Goal: Task Accomplishment & Management: Use online tool/utility

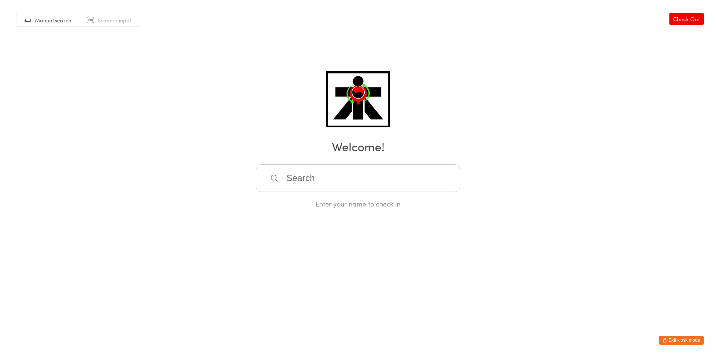
click at [382, 177] on input "search" at bounding box center [358, 178] width 204 height 28
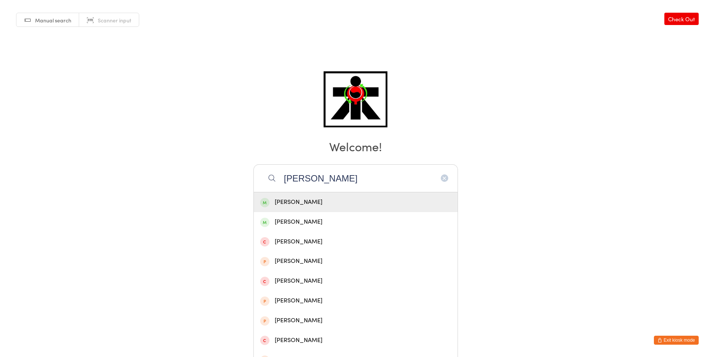
type input "[PERSON_NAME]"
click at [382, 202] on div "[PERSON_NAME]" at bounding box center [355, 202] width 191 height 10
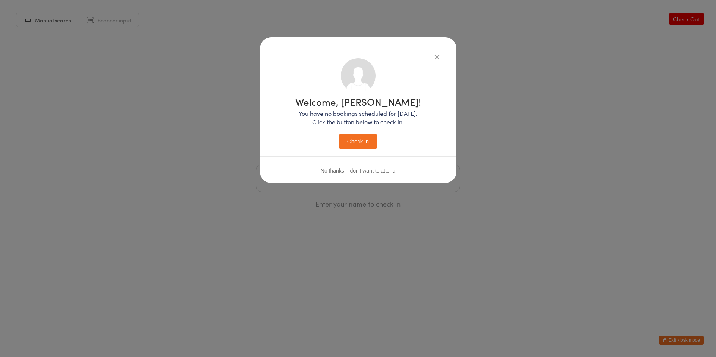
click at [359, 137] on button "Check in" at bounding box center [357, 141] width 37 height 15
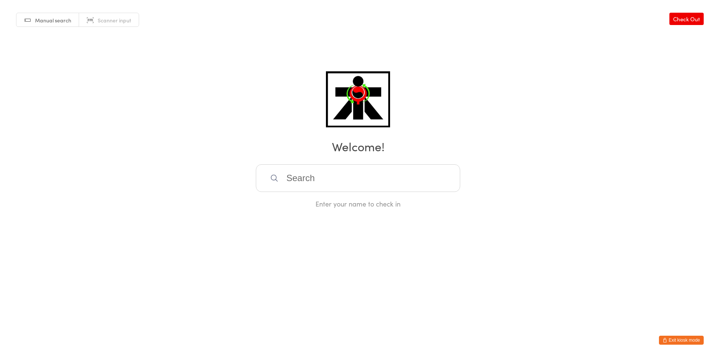
drag, startPoint x: 317, startPoint y: 184, endPoint x: 209, endPoint y: 182, distance: 108.2
click at [317, 184] on input "search" at bounding box center [358, 178] width 204 height 28
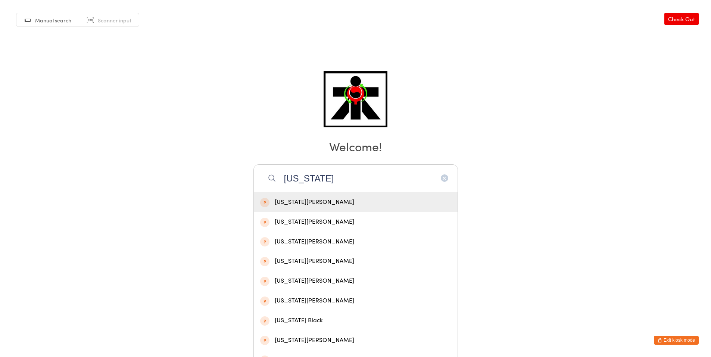
click at [379, 177] on input "[US_STATE]" at bounding box center [355, 178] width 204 height 28
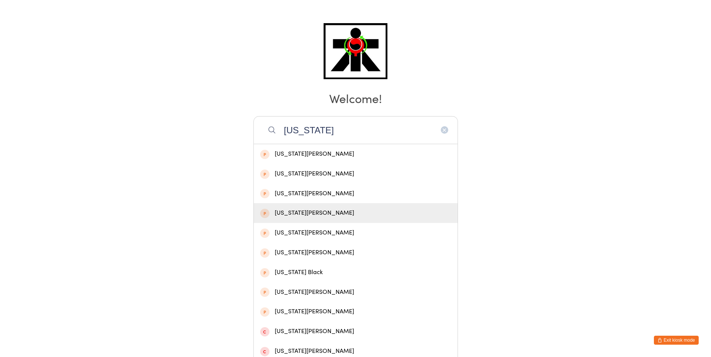
scroll to position [131, 0]
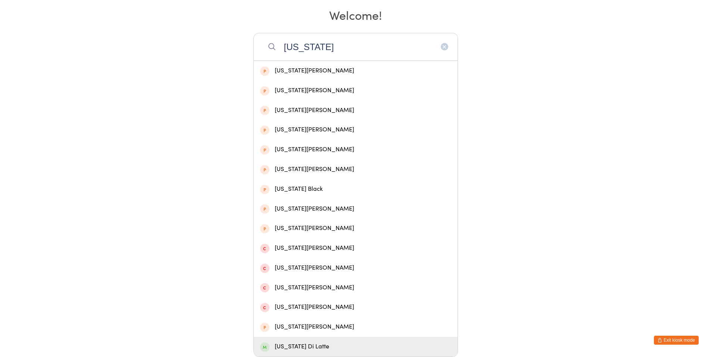
type input "[US_STATE]"
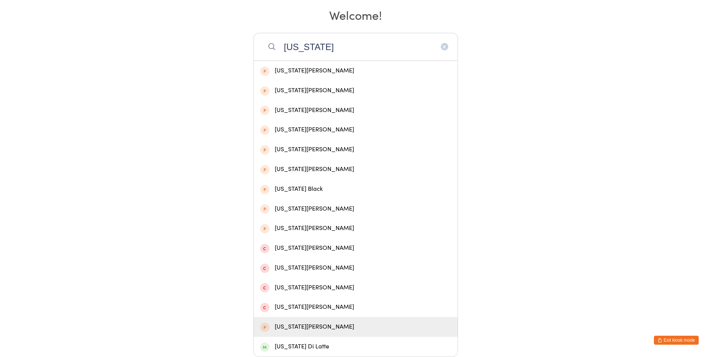
click at [394, 319] on div "[US_STATE][PERSON_NAME]" at bounding box center [356, 327] width 204 height 20
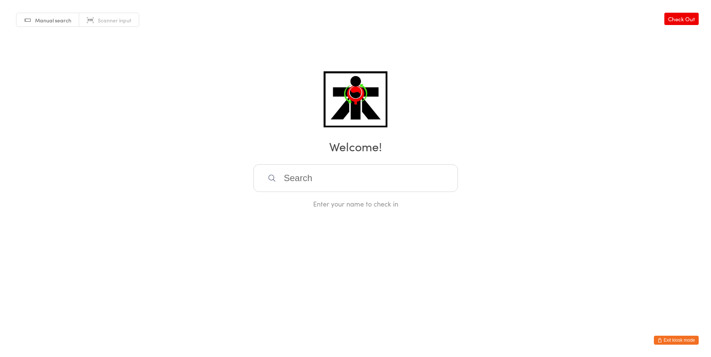
scroll to position [0, 0]
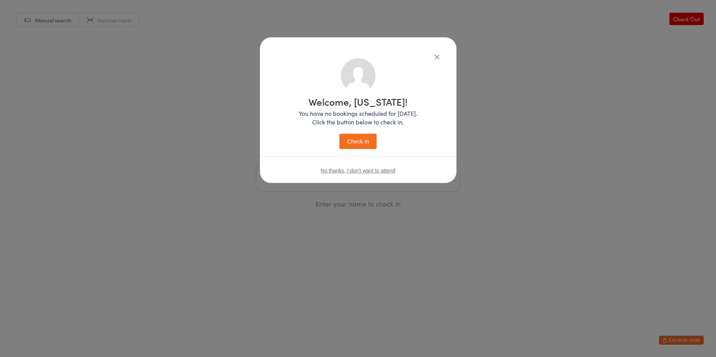
click at [439, 56] on icon "button" at bounding box center [437, 57] width 8 height 8
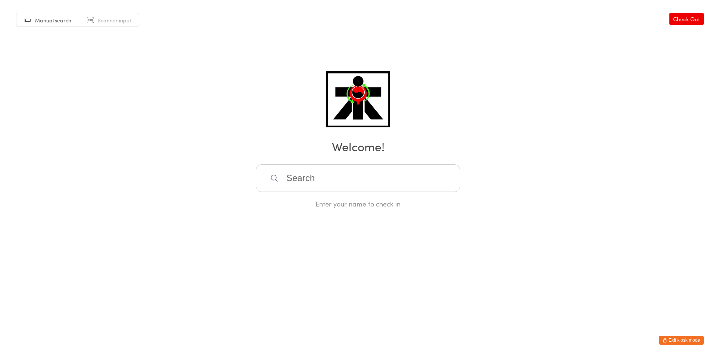
click at [280, 182] on input "search" at bounding box center [358, 178] width 204 height 28
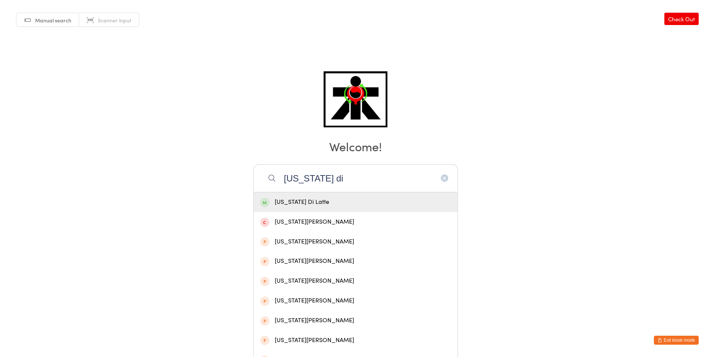
type input "[US_STATE] di"
click at [264, 198] on span at bounding box center [264, 202] width 9 height 9
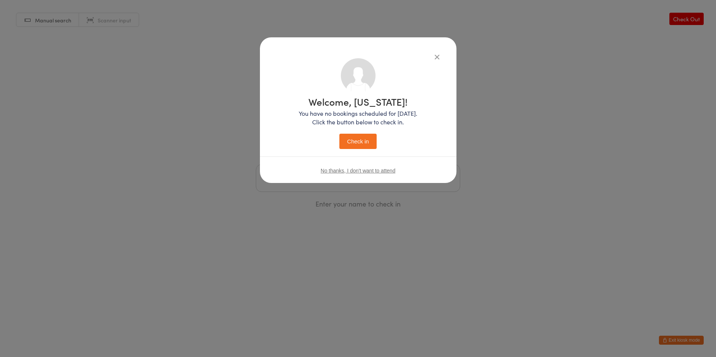
click at [367, 139] on button "Check in" at bounding box center [357, 141] width 37 height 15
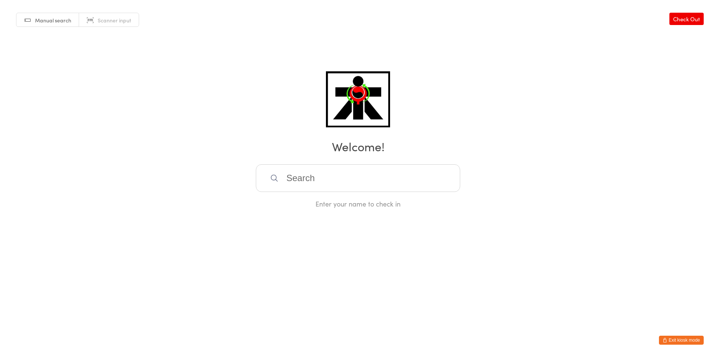
click at [287, 178] on input "search" at bounding box center [358, 178] width 204 height 28
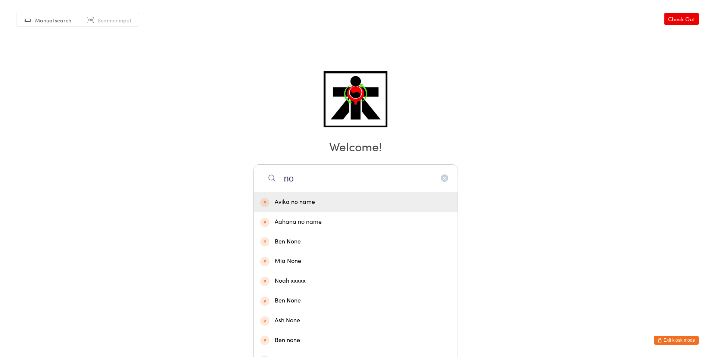
click at [417, 149] on h2 "Welcome!" at bounding box center [355, 146] width 696 height 17
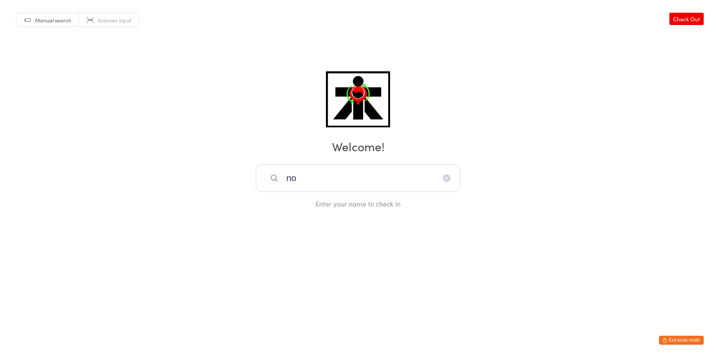
click at [370, 189] on input "no" at bounding box center [358, 178] width 204 height 28
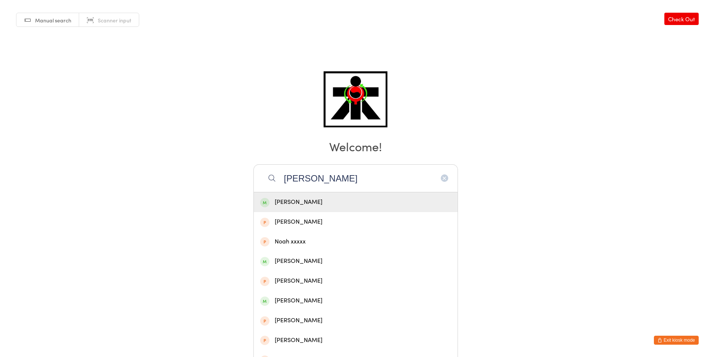
type input "[PERSON_NAME]"
click at [299, 200] on div "[PERSON_NAME]" at bounding box center [355, 202] width 191 height 10
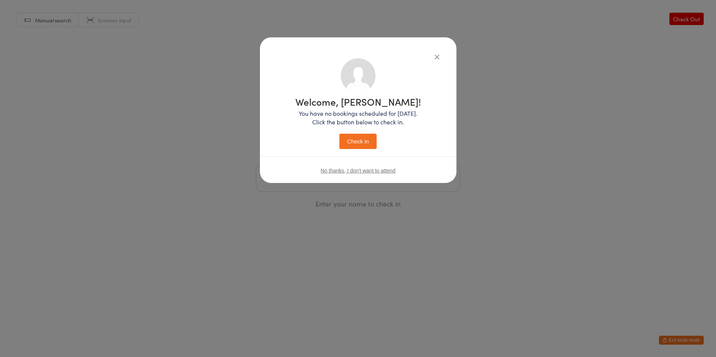
click at [359, 137] on button "Check in" at bounding box center [357, 141] width 37 height 15
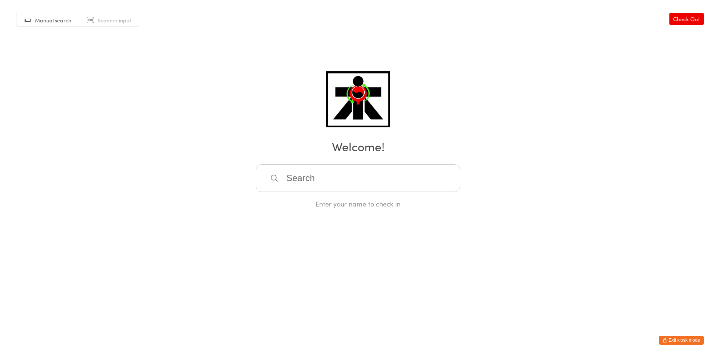
click at [374, 177] on input "search" at bounding box center [358, 178] width 204 height 28
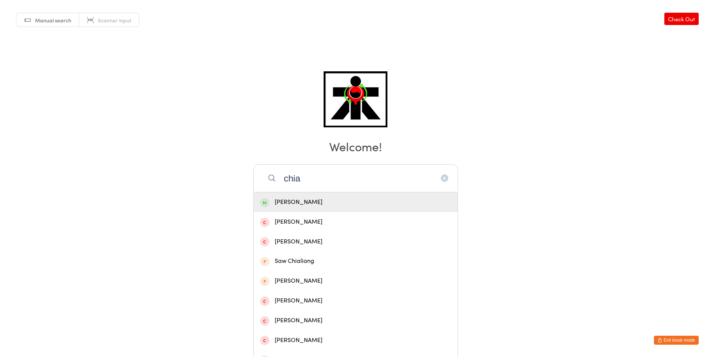
type input "chia"
click at [297, 203] on div "[PERSON_NAME]" at bounding box center [355, 202] width 191 height 10
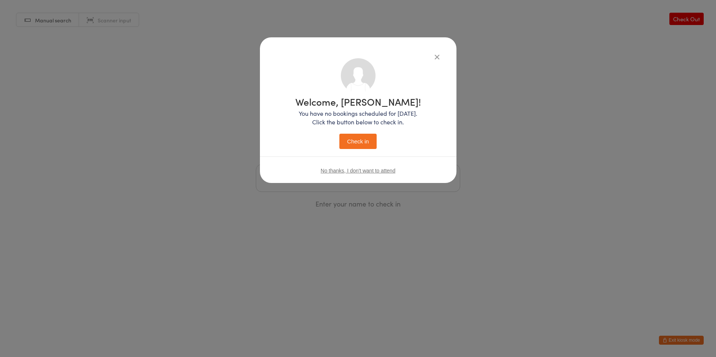
click at [354, 137] on button "Check in" at bounding box center [357, 141] width 37 height 15
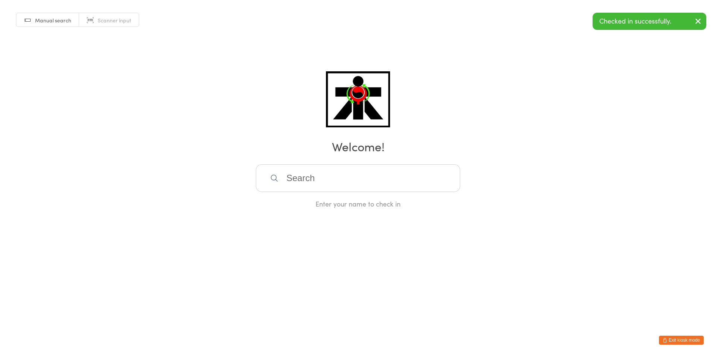
click at [366, 184] on input "search" at bounding box center [358, 178] width 204 height 28
type input "k"
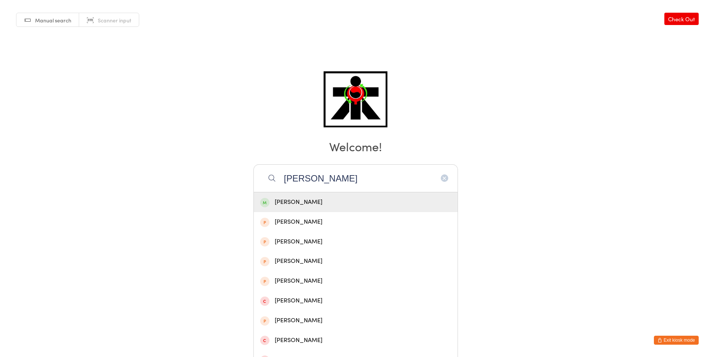
type input "[PERSON_NAME]"
click at [349, 207] on div "[PERSON_NAME]" at bounding box center [356, 202] width 204 height 20
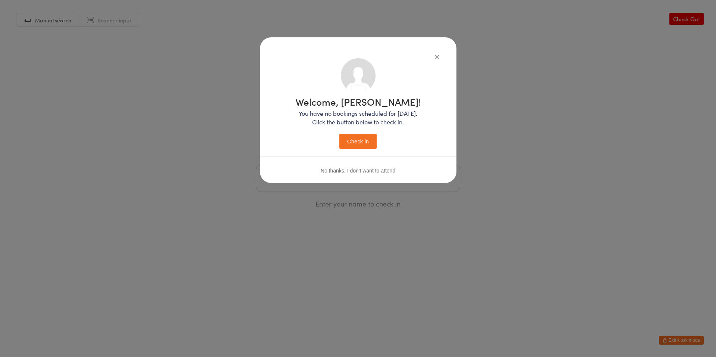
click at [376, 137] on button "Check in" at bounding box center [357, 141] width 37 height 15
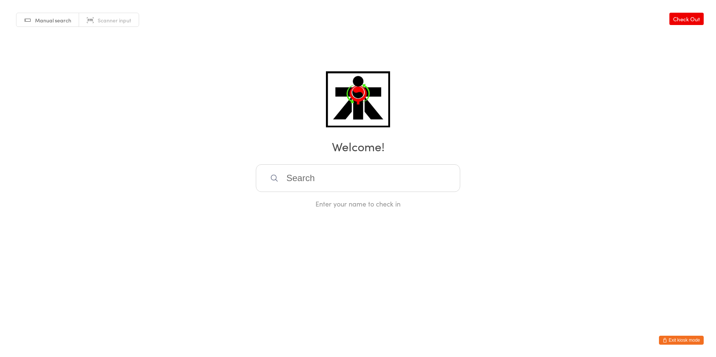
drag, startPoint x: 356, startPoint y: 179, endPoint x: 357, endPoint y: 173, distance: 5.6
click at [357, 175] on input "search" at bounding box center [358, 178] width 204 height 28
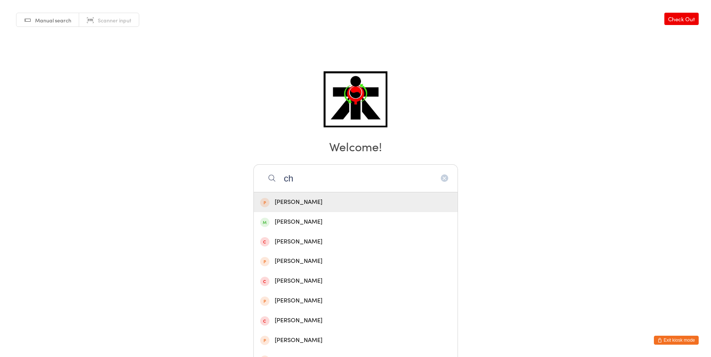
type input "c"
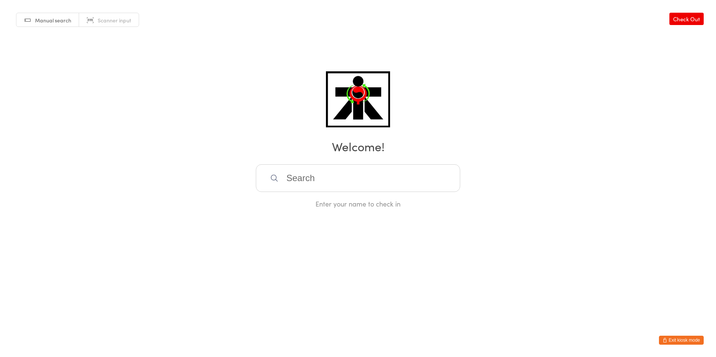
click at [242, 225] on html "You have now entered Kiosk Mode. Members will be able to check themselves in us…" at bounding box center [358, 178] width 716 height 357
click at [342, 181] on input "search" at bounding box center [358, 178] width 204 height 28
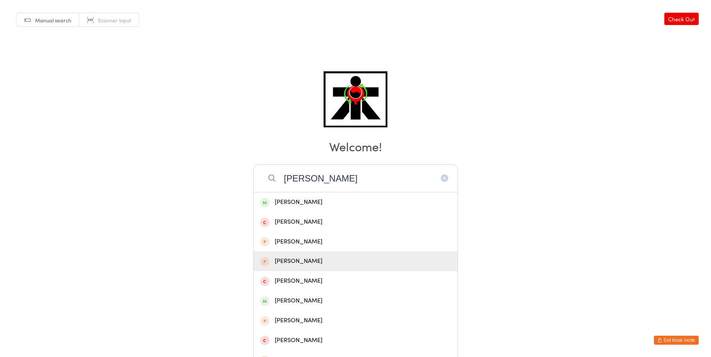
click at [517, 234] on html "You have now entered Kiosk Mode. Members will be able to check themselves in us…" at bounding box center [355, 178] width 711 height 357
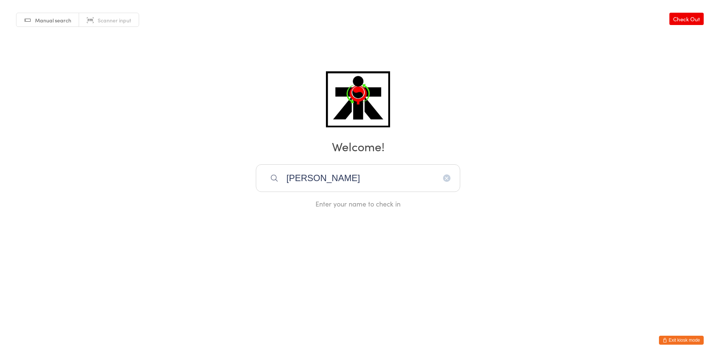
click at [344, 182] on input "[PERSON_NAME]" at bounding box center [358, 178] width 204 height 28
type input "h"
click at [392, 291] on html "You have now entered Kiosk Mode. Members will be able to check themselves in us…" at bounding box center [358, 178] width 716 height 357
click at [406, 181] on input "search" at bounding box center [358, 178] width 204 height 28
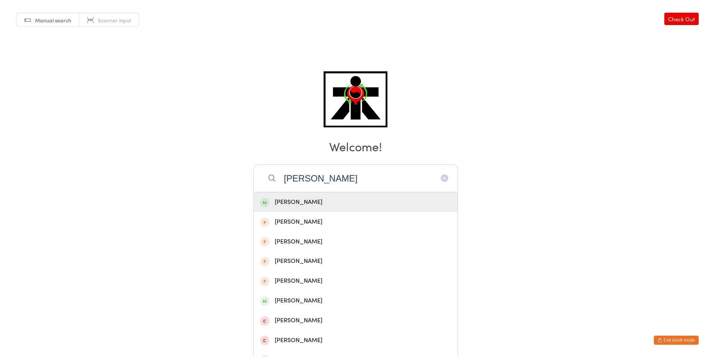
type input "[PERSON_NAME]"
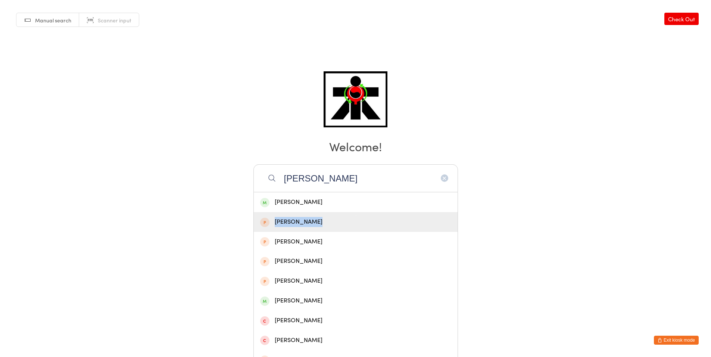
click at [433, 225] on div "[PERSON_NAME]" at bounding box center [356, 222] width 204 height 20
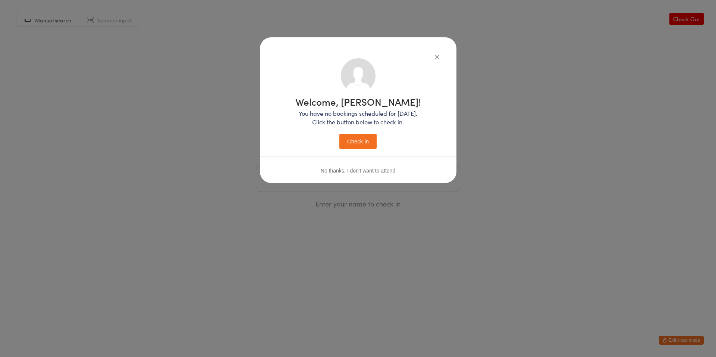
click at [439, 57] on icon "button" at bounding box center [437, 57] width 8 height 8
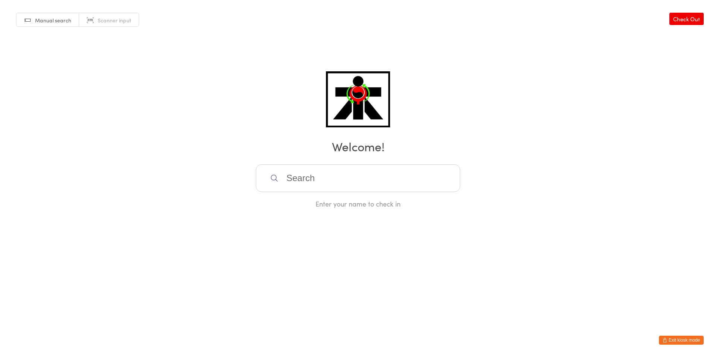
click at [385, 170] on input "search" at bounding box center [358, 178] width 204 height 28
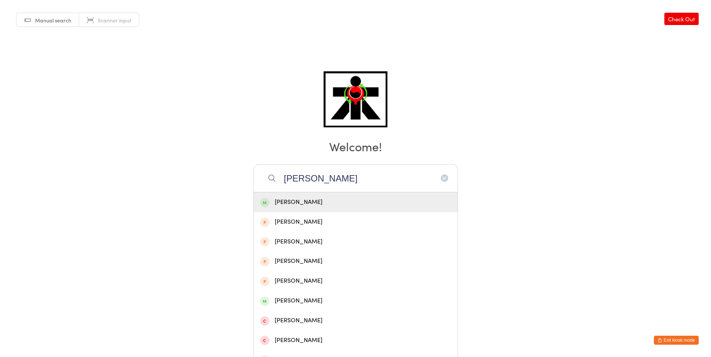
type input "[PERSON_NAME]"
click at [380, 194] on div "[PERSON_NAME]" at bounding box center [356, 202] width 204 height 20
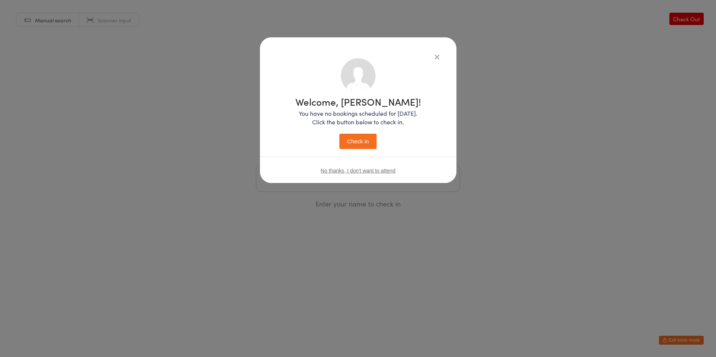
click at [358, 137] on button "Check in" at bounding box center [357, 141] width 37 height 15
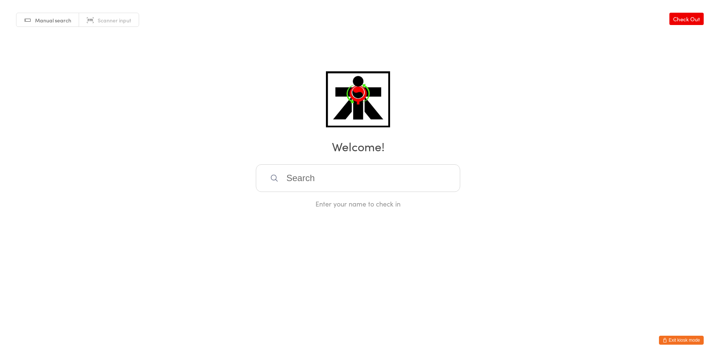
click at [448, 201] on div "Enter your name to check in" at bounding box center [358, 203] width 204 height 9
click at [451, 177] on input "search" at bounding box center [358, 178] width 204 height 28
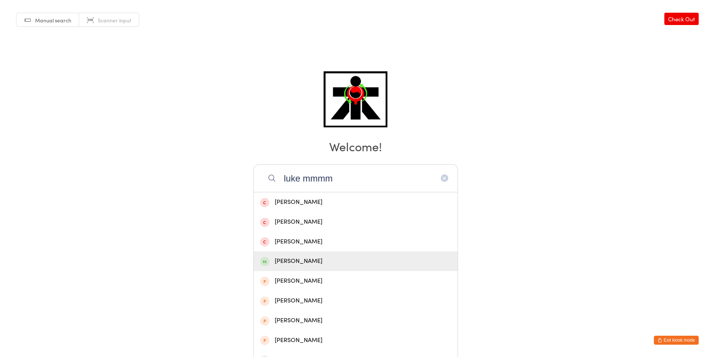
type input "luke mmmm"
click at [361, 258] on div "[PERSON_NAME]" at bounding box center [355, 261] width 191 height 10
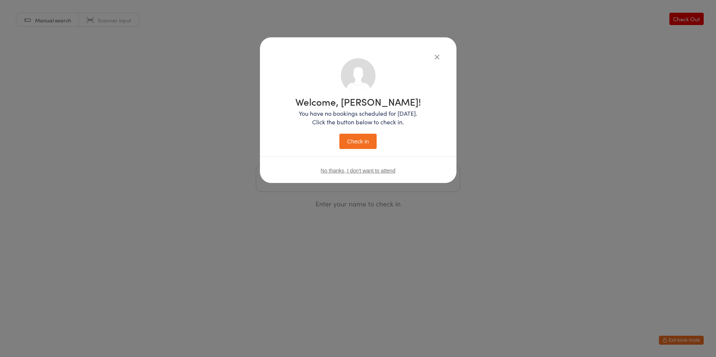
click at [339, 134] on button "Check in" at bounding box center [357, 141] width 37 height 15
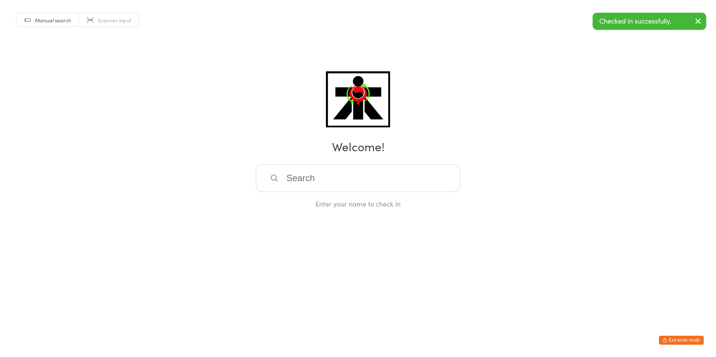
click at [375, 242] on html "You have now entered Kiosk Mode. Members will be able to check themselves in us…" at bounding box center [358, 178] width 716 height 357
click at [571, 199] on div "Manual search Scanner input Check Out Welcome! Enter your name to check in" at bounding box center [358, 104] width 716 height 208
click at [299, 185] on input "search" at bounding box center [358, 178] width 204 height 28
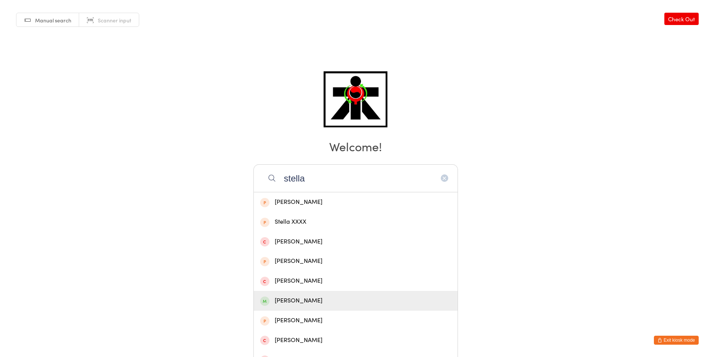
type input "stella"
click at [314, 297] on div "[PERSON_NAME]" at bounding box center [355, 300] width 191 height 10
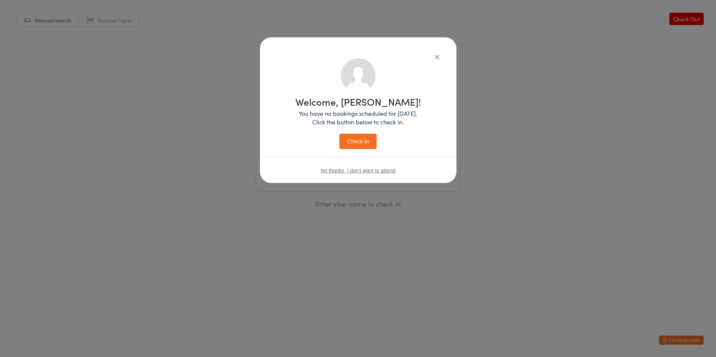
click at [374, 142] on button "Check in" at bounding box center [357, 141] width 37 height 15
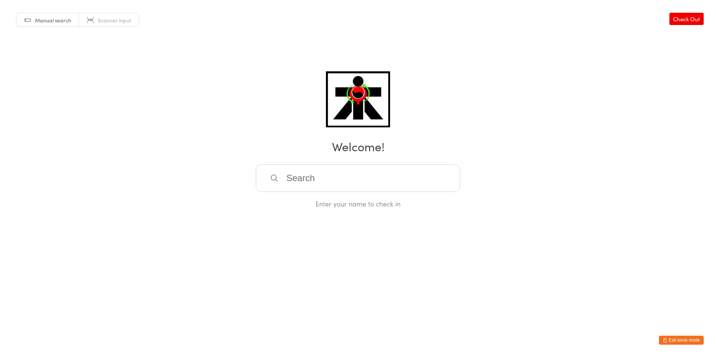
click at [359, 179] on input "search" at bounding box center [358, 178] width 204 height 28
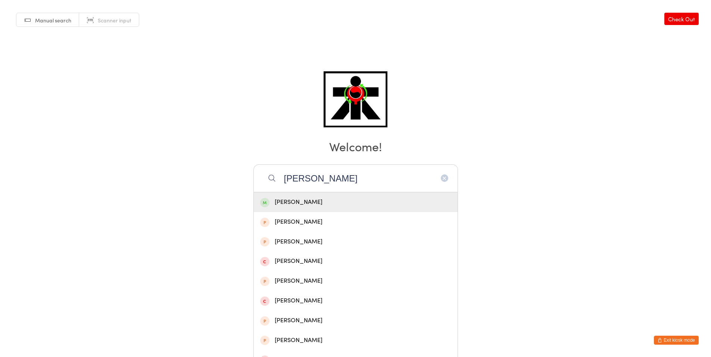
type input "[PERSON_NAME]"
click at [345, 203] on div "[PERSON_NAME]" at bounding box center [355, 202] width 191 height 10
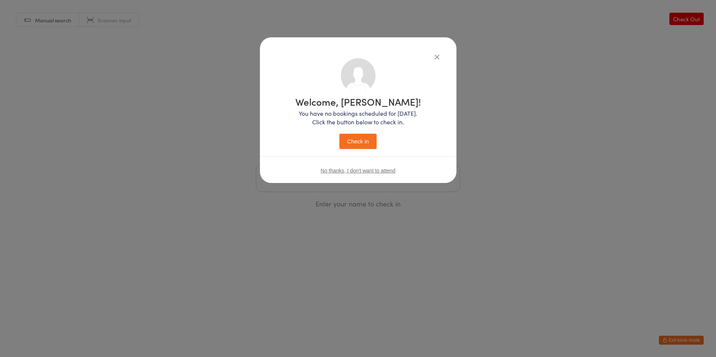
click at [361, 137] on button "Check in" at bounding box center [357, 141] width 37 height 15
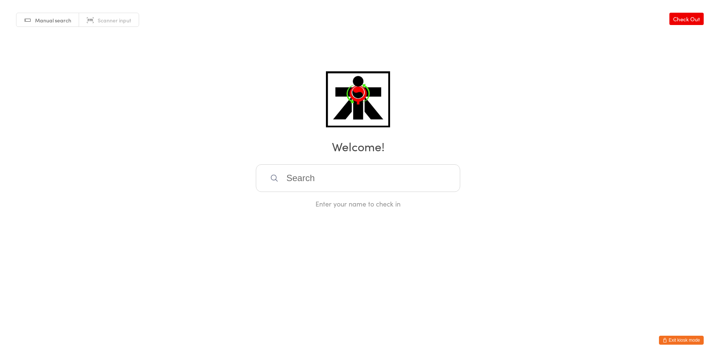
click at [371, 188] on input "search" at bounding box center [358, 178] width 204 height 28
type input "[PERSON_NAME]"
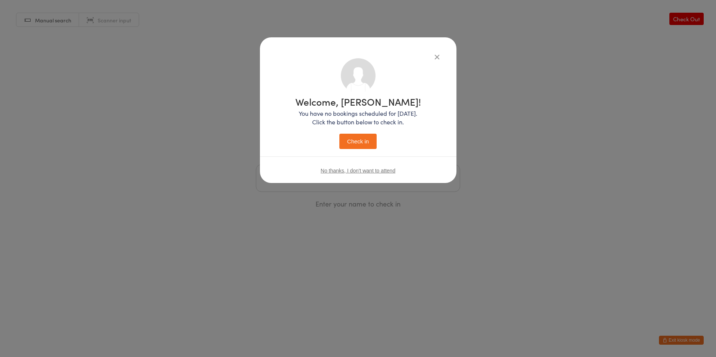
click at [339, 134] on button "Check in" at bounding box center [357, 141] width 37 height 15
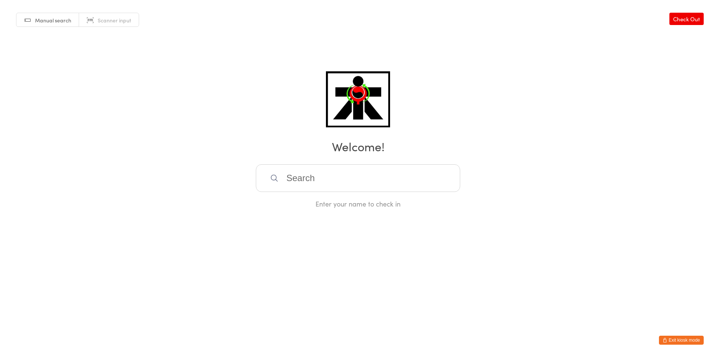
click at [319, 184] on input "search" at bounding box center [358, 178] width 204 height 28
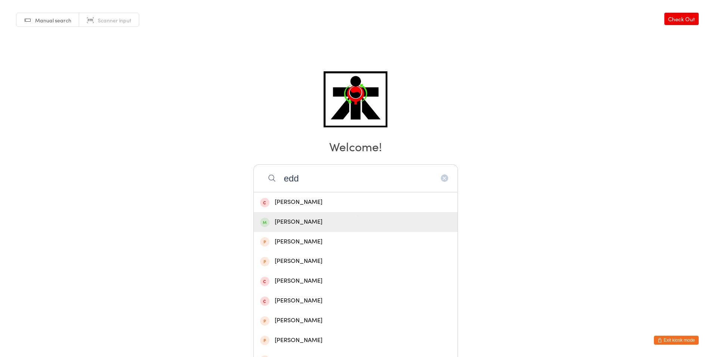
type input "edd"
click at [282, 216] on div "[PERSON_NAME]" at bounding box center [356, 222] width 204 height 20
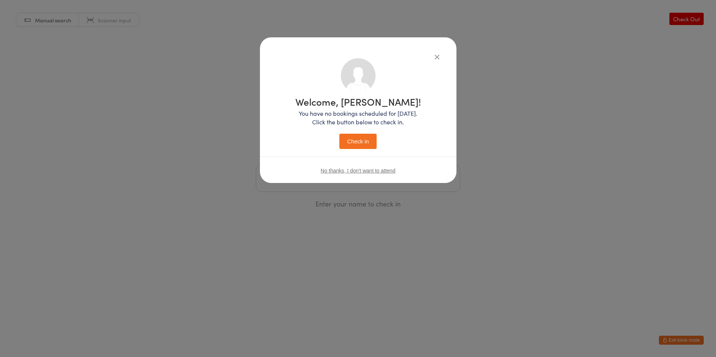
click at [363, 148] on button "Check in" at bounding box center [357, 141] width 37 height 15
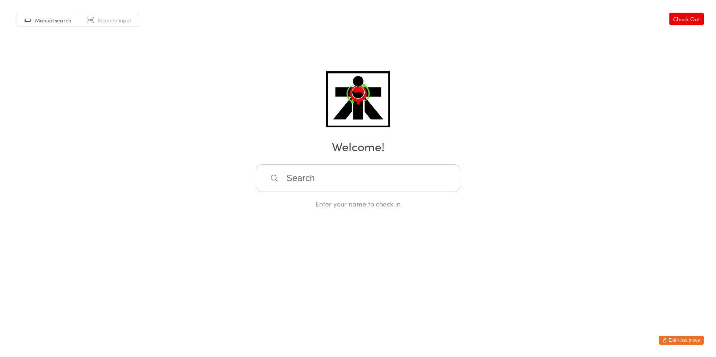
click at [320, 169] on input "search" at bounding box center [358, 178] width 204 height 28
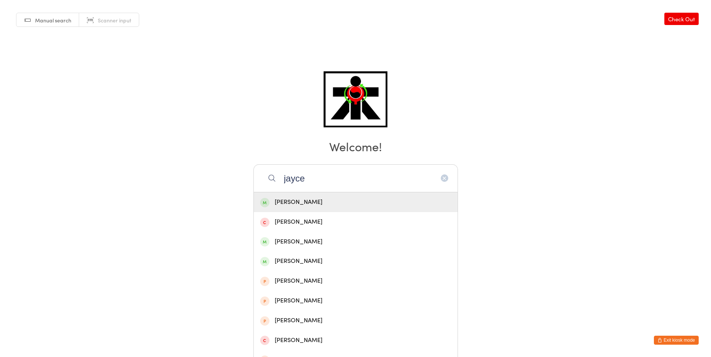
type input "jayce"
click at [288, 203] on div "[PERSON_NAME]" at bounding box center [355, 202] width 191 height 10
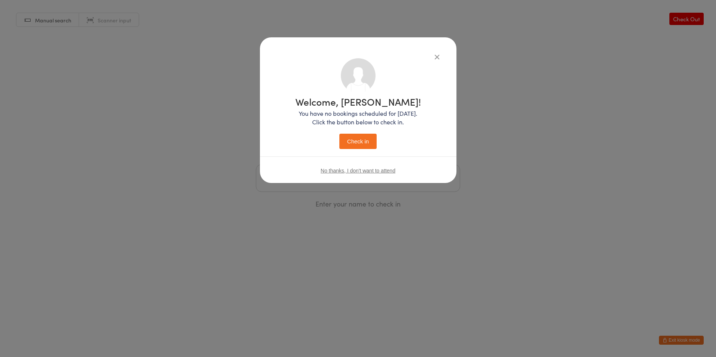
click at [361, 134] on button "Check in" at bounding box center [357, 141] width 37 height 15
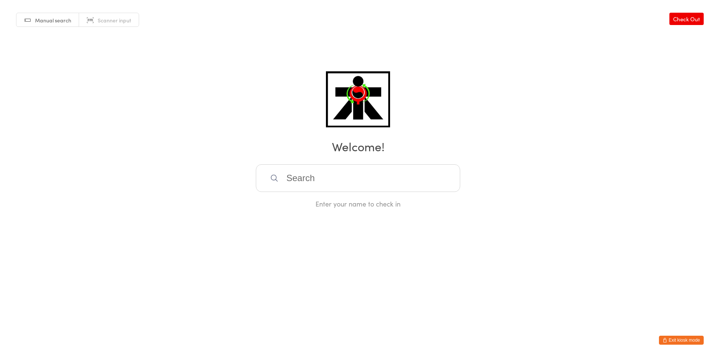
click at [364, 176] on input "search" at bounding box center [358, 178] width 204 height 28
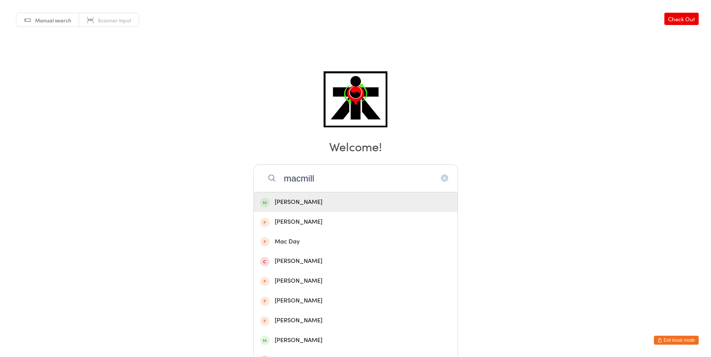
type input "macmill"
click at [353, 198] on div "[PERSON_NAME]" at bounding box center [355, 202] width 191 height 10
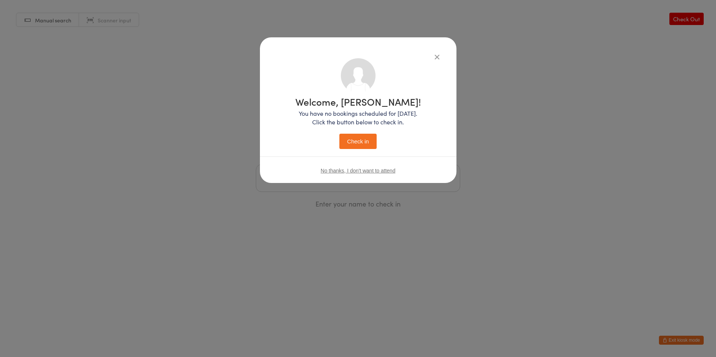
click at [350, 144] on button "Check in" at bounding box center [357, 141] width 37 height 15
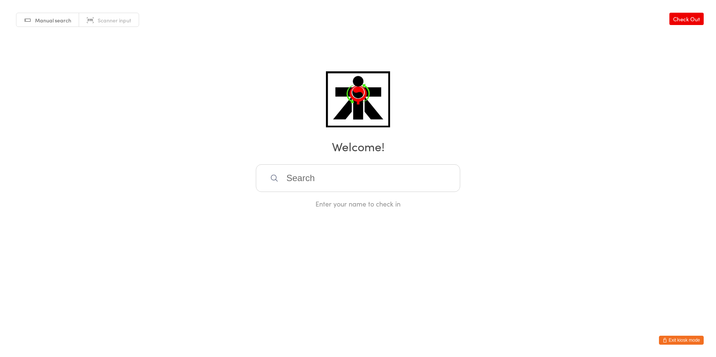
click at [343, 178] on input "search" at bounding box center [358, 178] width 204 height 28
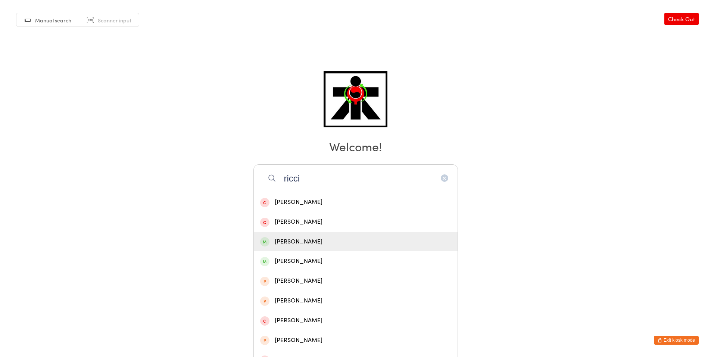
type input "ricci"
click at [299, 236] on div "[PERSON_NAME]" at bounding box center [355, 241] width 191 height 10
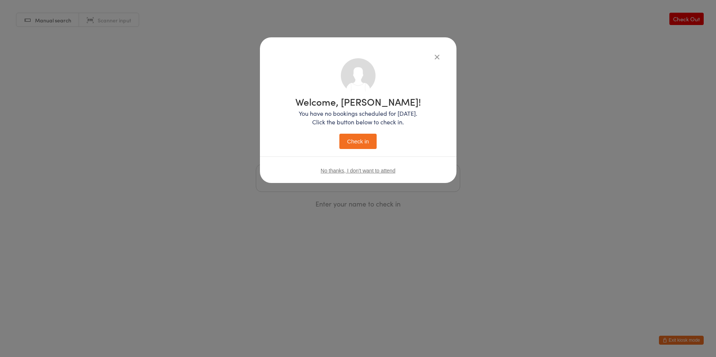
click at [361, 147] on button "Check in" at bounding box center [357, 141] width 37 height 15
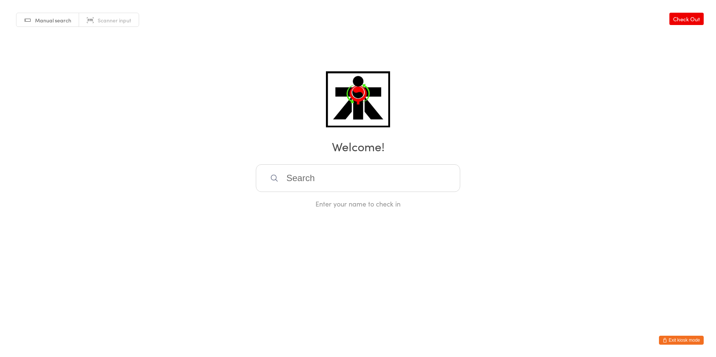
click at [337, 174] on input "search" at bounding box center [358, 178] width 204 height 28
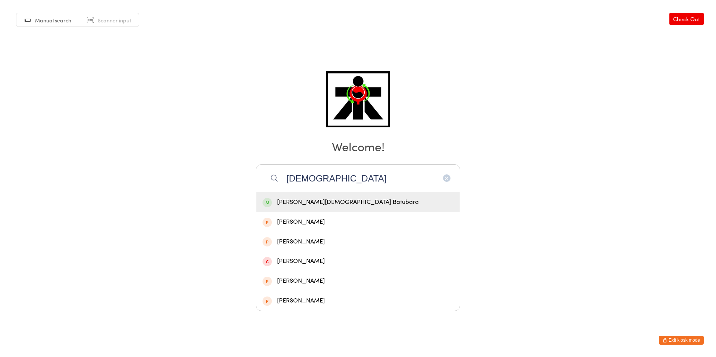
type input "[DEMOGRAPHIC_DATA]"
drag, startPoint x: 326, startPoint y: 201, endPoint x: 335, endPoint y: 197, distance: 9.8
click at [335, 198] on div "[PERSON_NAME][DEMOGRAPHIC_DATA] Batubara" at bounding box center [358, 202] width 191 height 10
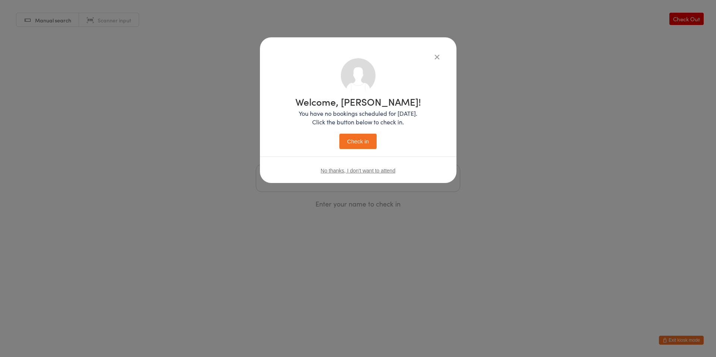
click at [361, 140] on button "Check in" at bounding box center [357, 141] width 37 height 15
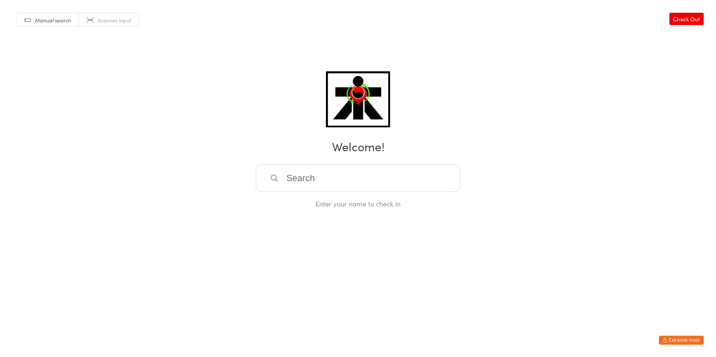
click at [303, 183] on input "search" at bounding box center [358, 178] width 204 height 28
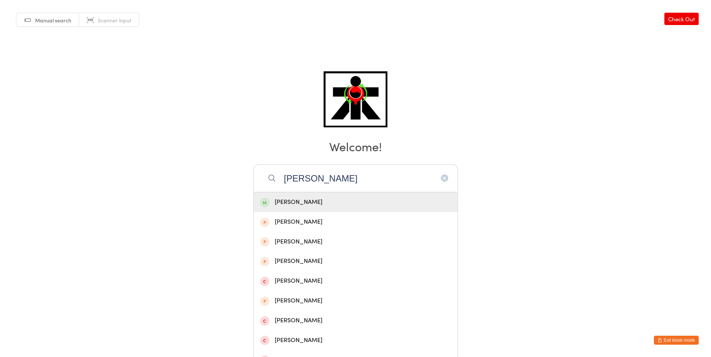
type input "[PERSON_NAME]"
click at [275, 207] on div "[PERSON_NAME]" at bounding box center [356, 202] width 204 height 20
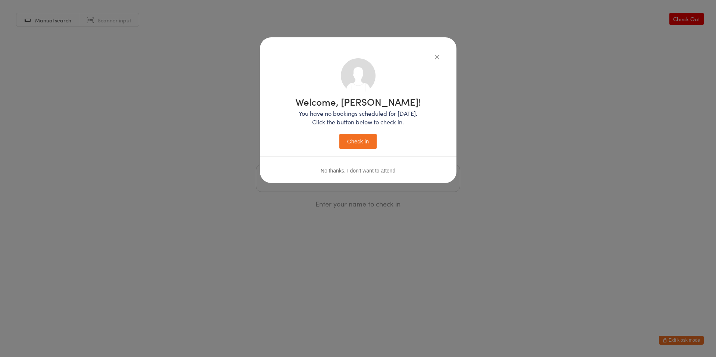
click at [345, 138] on button "Check in" at bounding box center [357, 141] width 37 height 15
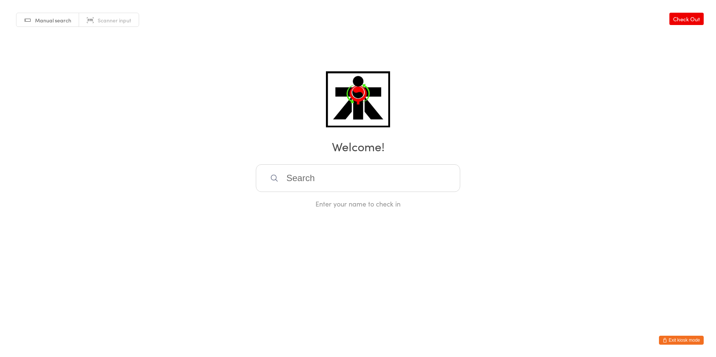
click at [329, 175] on input "search" at bounding box center [358, 178] width 204 height 28
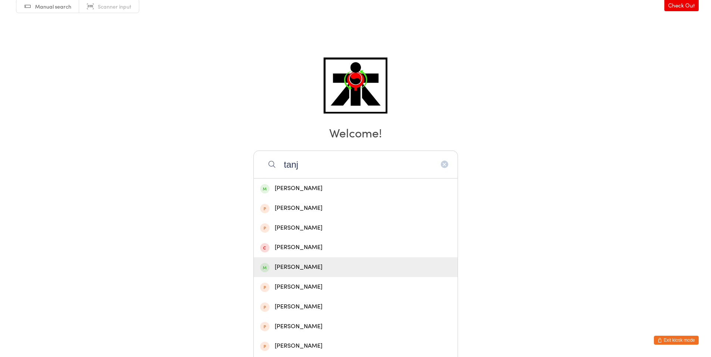
scroll to position [16, 0]
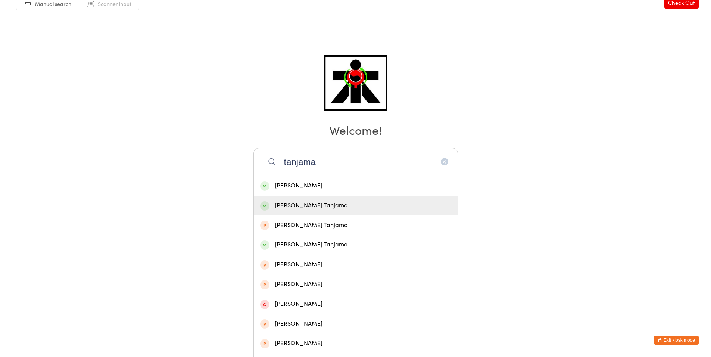
type input "tanjama"
click at [303, 202] on div "[PERSON_NAME] Tanjama" at bounding box center [355, 205] width 191 height 10
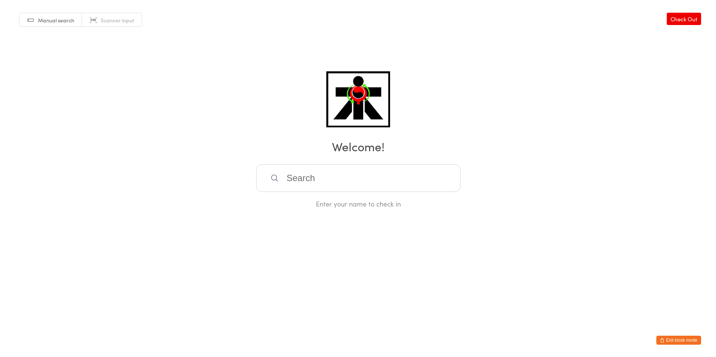
scroll to position [0, 0]
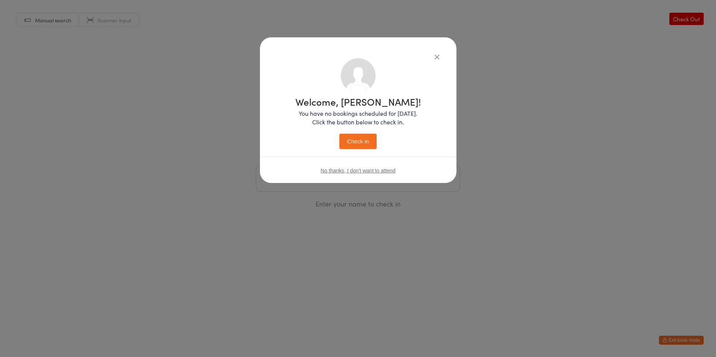
click at [368, 142] on button "Check in" at bounding box center [357, 141] width 37 height 15
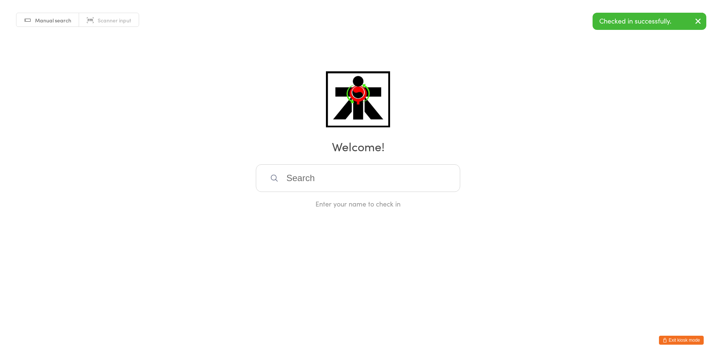
click at [313, 179] on input "search" at bounding box center [358, 178] width 204 height 28
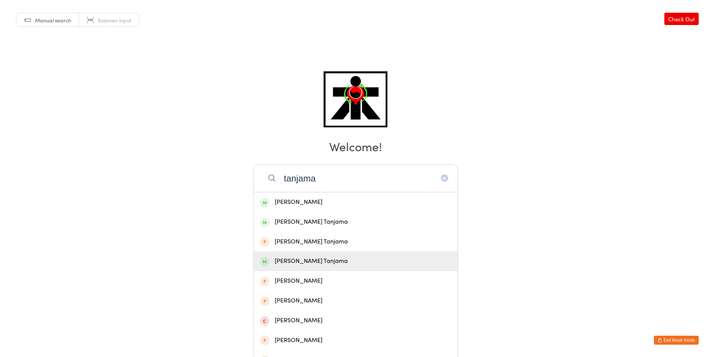
type input "tanjama"
click at [313, 257] on div "[PERSON_NAME] Tanjama" at bounding box center [355, 261] width 191 height 10
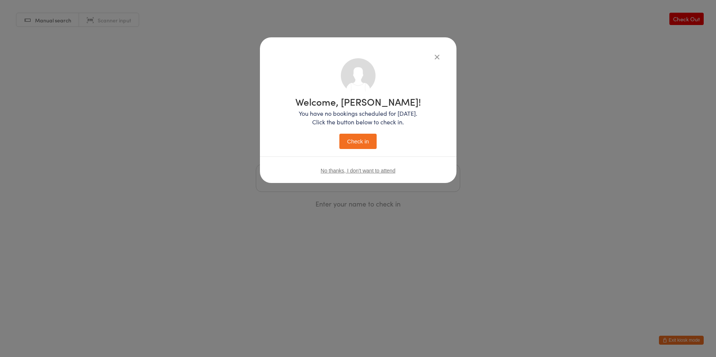
click at [351, 143] on button "Check in" at bounding box center [357, 141] width 37 height 15
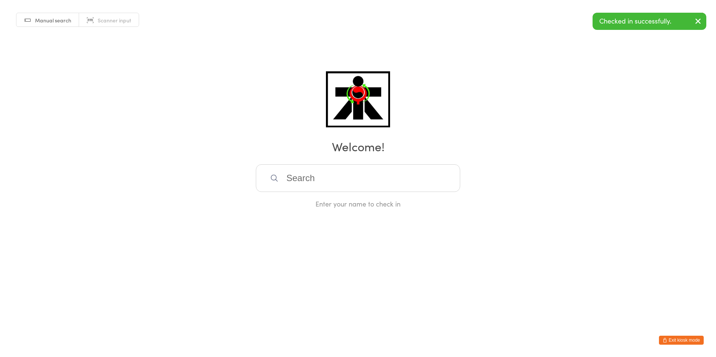
click at [310, 185] on input "search" at bounding box center [358, 178] width 204 height 28
click at [138, 113] on div "Manual search Scanner input Check Out Welcome! Enter your name to check in" at bounding box center [358, 104] width 716 height 208
